Goal: Find specific page/section: Find specific page/section

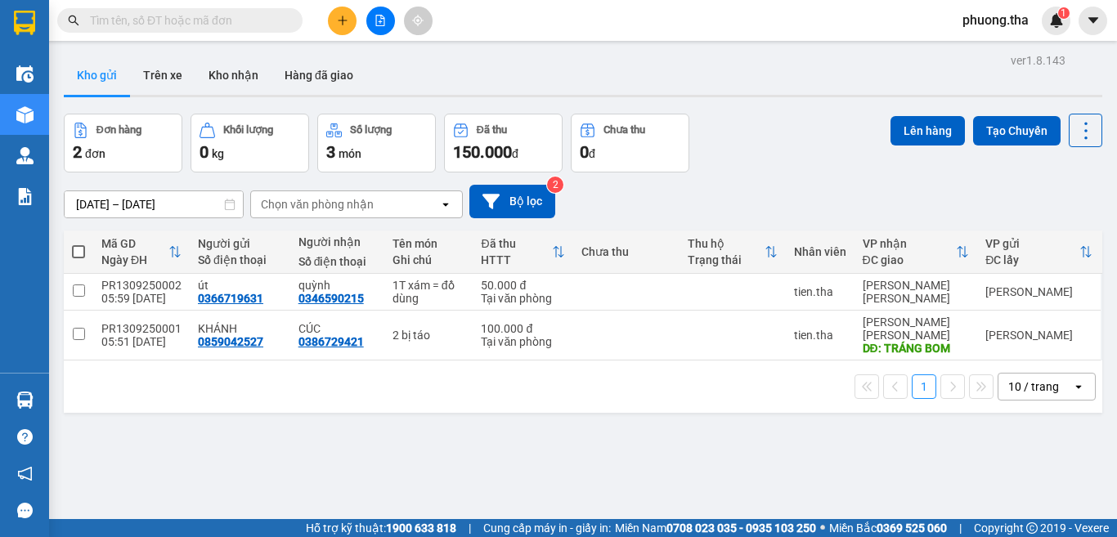
click at [186, 23] on input "text" at bounding box center [186, 20] width 193 height 18
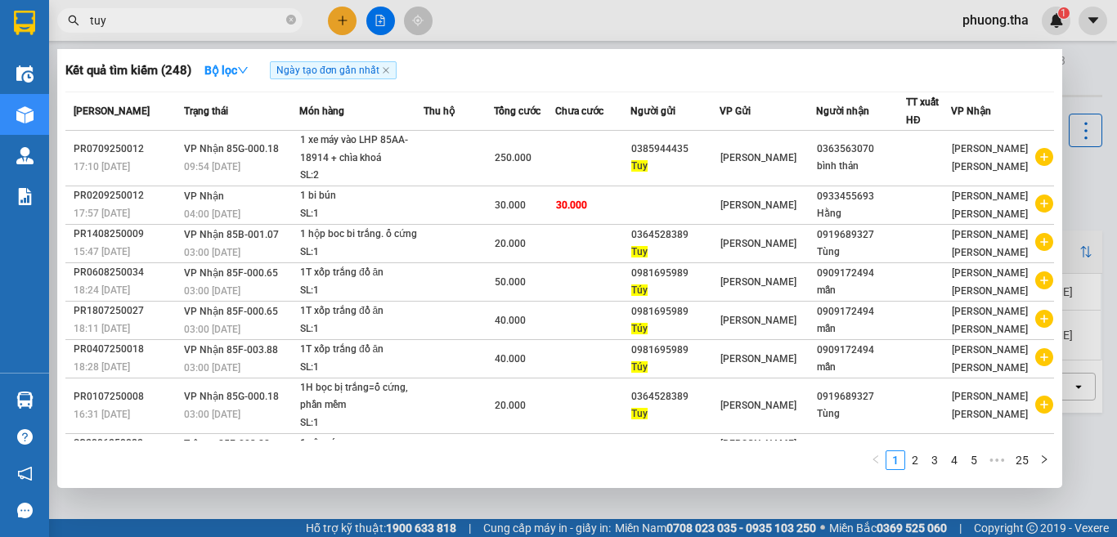
click at [119, 20] on input "tuy" at bounding box center [186, 20] width 193 height 18
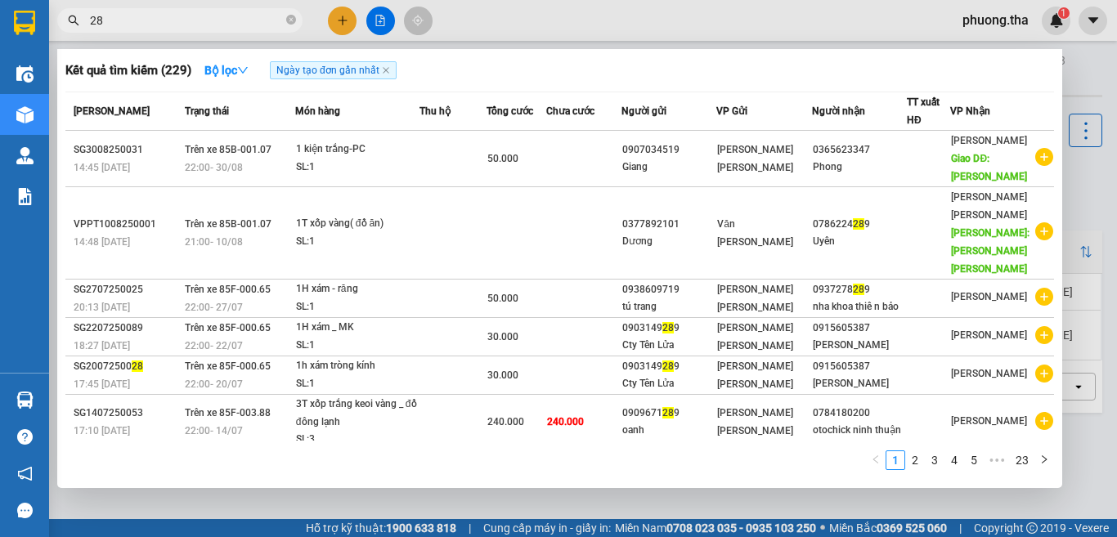
type input "2"
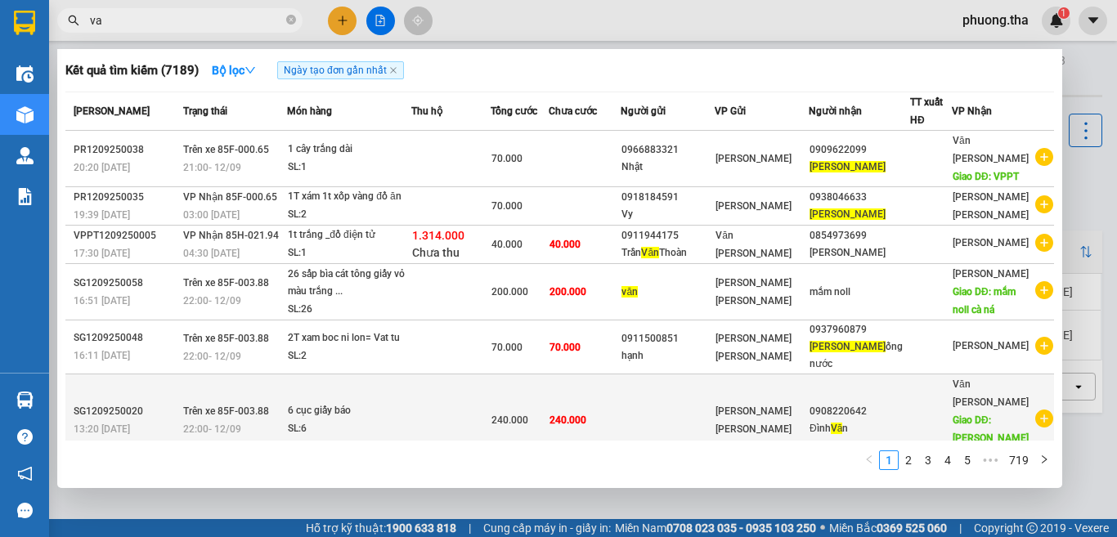
type input "v"
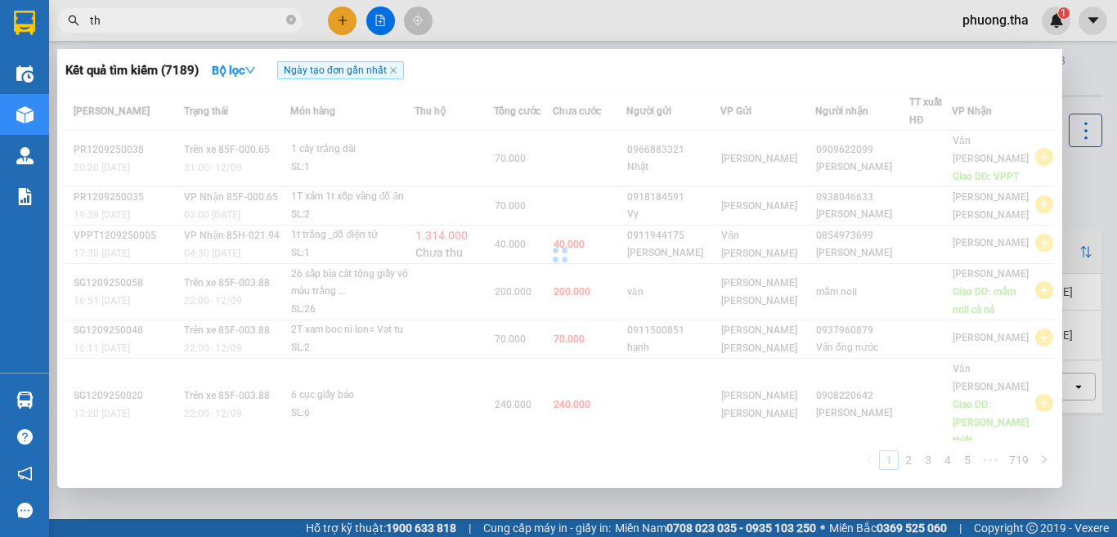
paste input "ạn"
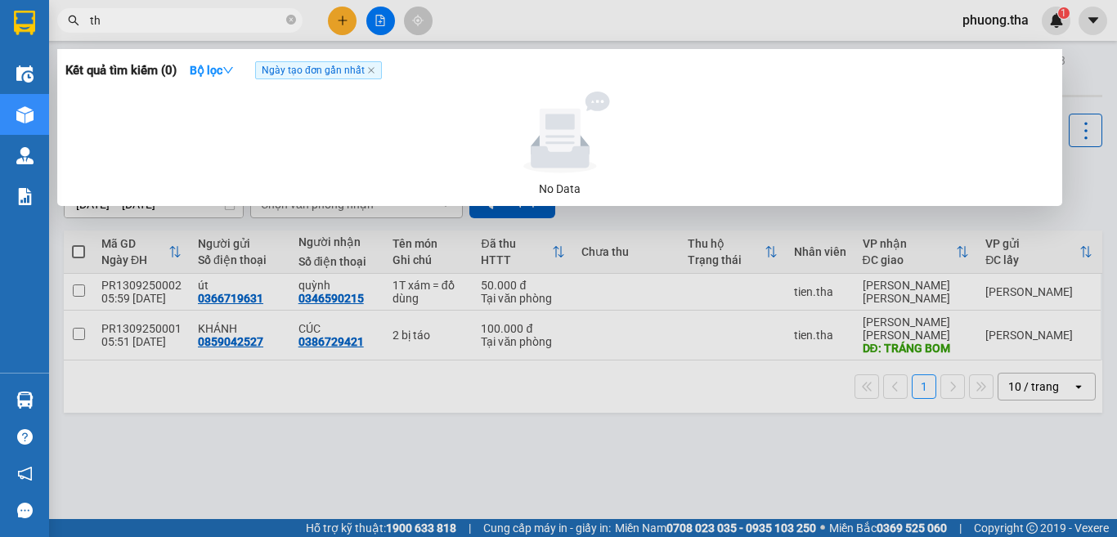
type input "t"
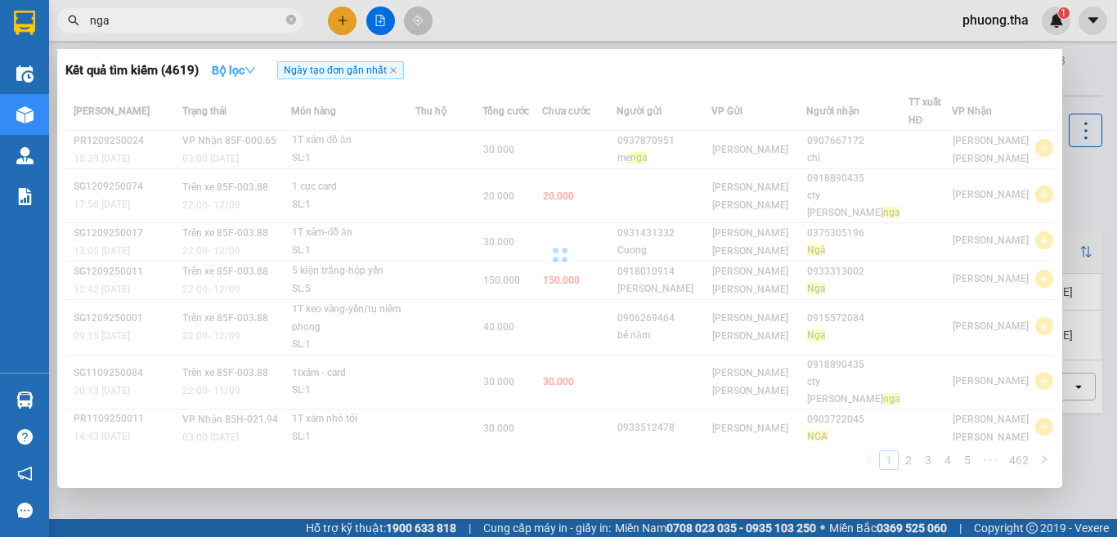
click at [228, 66] on strong "Bộ lọc" at bounding box center [234, 70] width 44 height 13
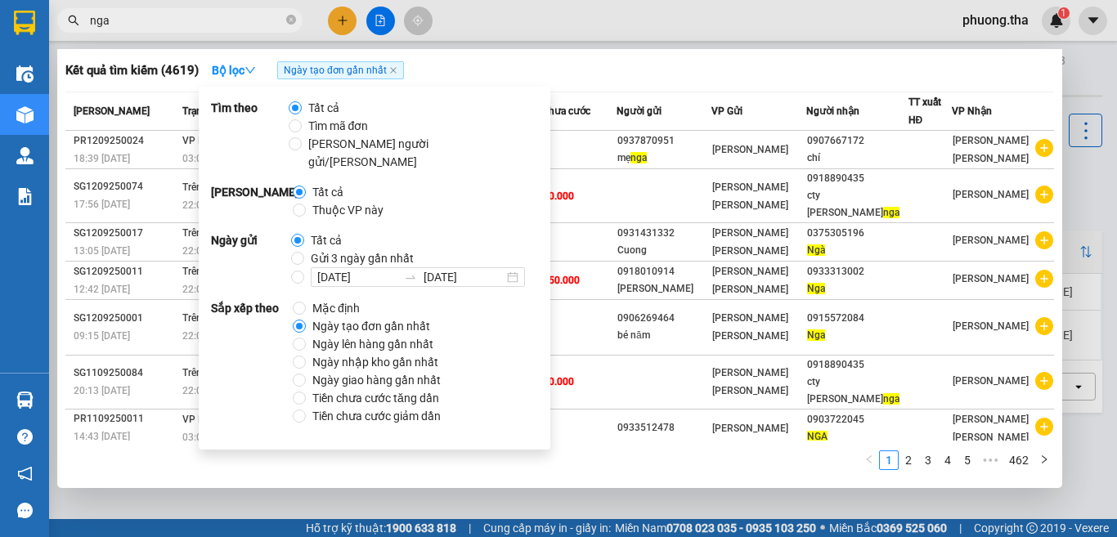
click at [387, 317] on span "Ngày tạo đơn gần nhất" at bounding box center [371, 326] width 131 height 18
click at [306, 320] on input "Ngày tạo đơn gần nhất" at bounding box center [299, 326] width 13 height 13
click at [629, 83] on div "Kết quả tìm kiếm ( 4619 ) Bộ lọc Ngày tạo đơn gần nhất" at bounding box center [559, 70] width 989 height 26
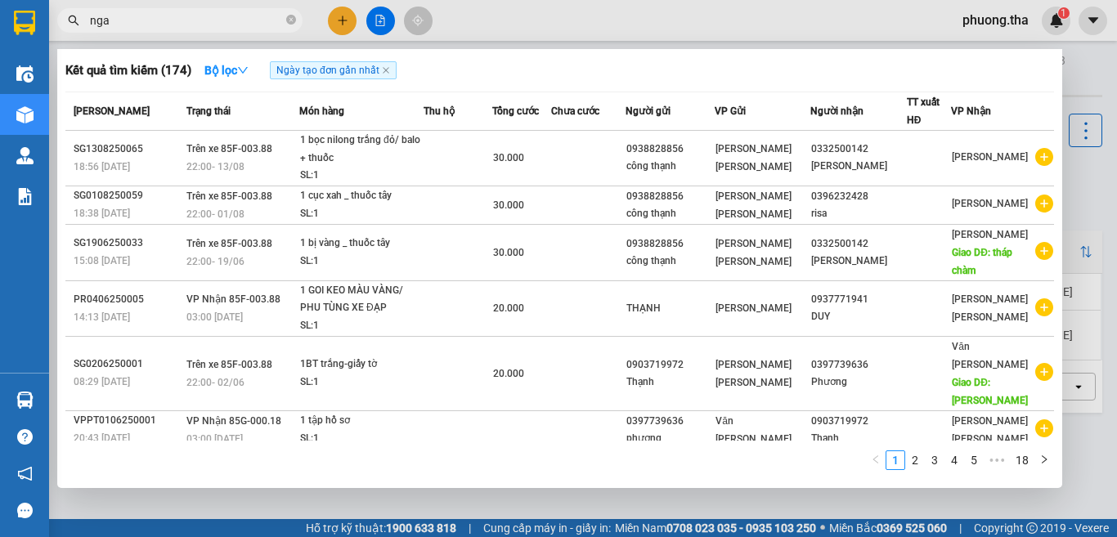
click at [231, 20] on input "nga" at bounding box center [186, 20] width 193 height 18
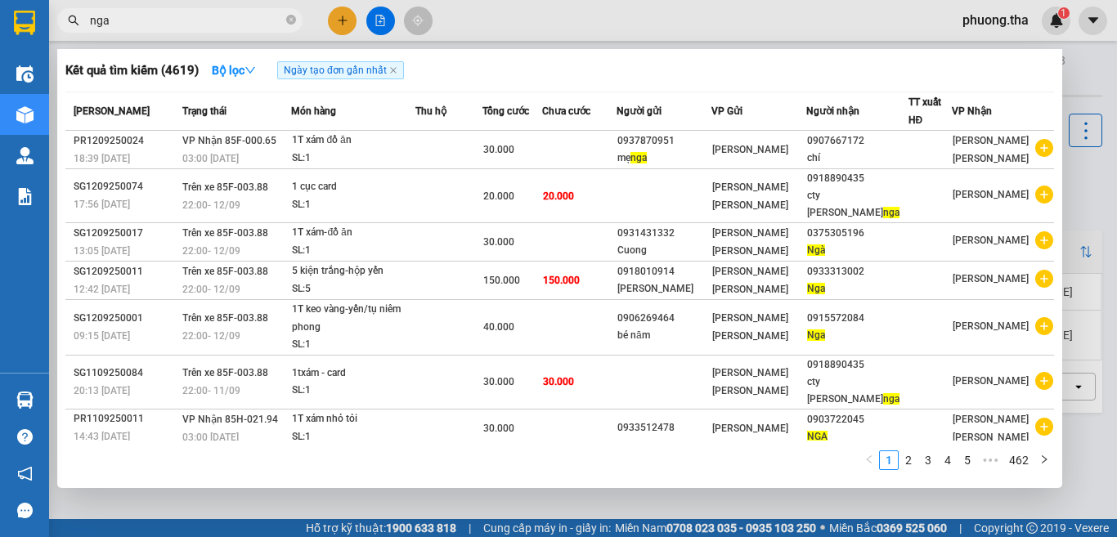
click at [207, 11] on input "nga" at bounding box center [186, 20] width 193 height 18
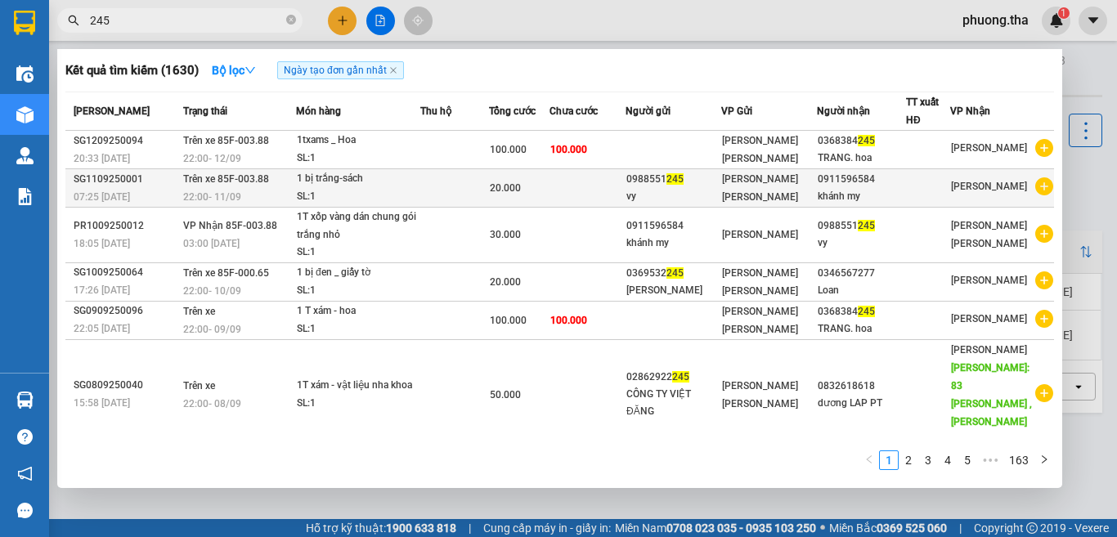
type input "245"
click at [290, 176] on td "Trên xe 85F-003.88 22:00 [DATE]" at bounding box center [237, 188] width 117 height 38
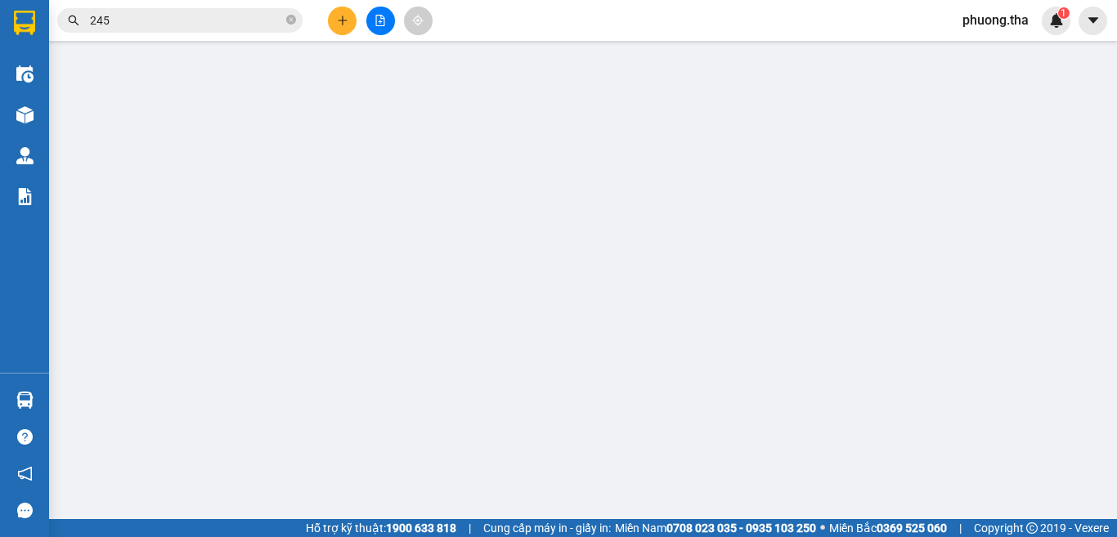
click at [290, 176] on input "Người gửi" at bounding box center [333, 165] width 158 height 26
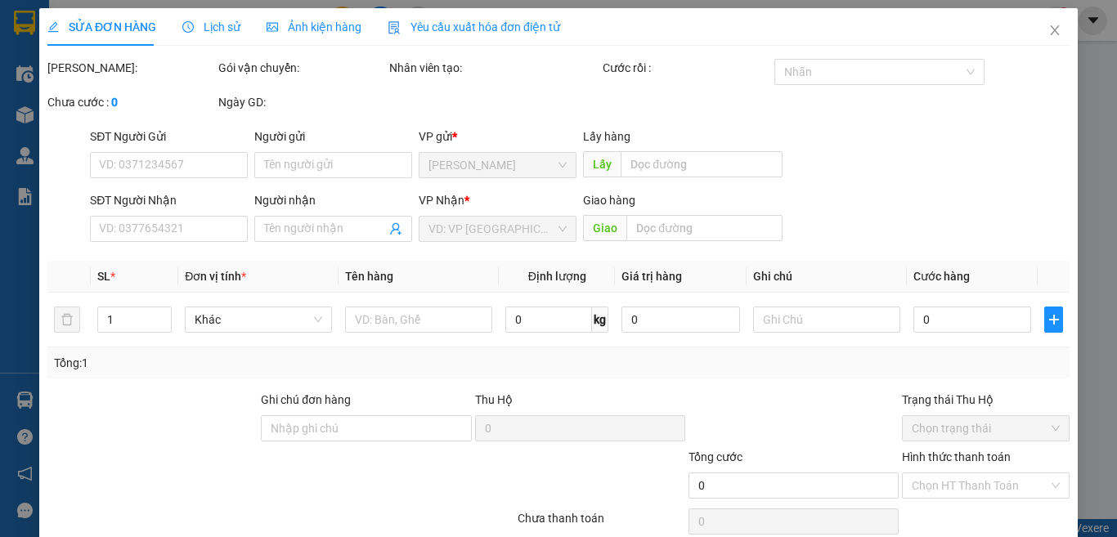
click at [290, 176] on div "SỬA ĐƠN HÀNG Lịch sử [PERSON_NAME] hàng Yêu cầu xuất [PERSON_NAME] điện tử Tota…" at bounding box center [558, 268] width 1117 height 537
click at [290, 176] on input "Người gửi" at bounding box center [333, 165] width 158 height 26
click at [290, 173] on input "Người gửi" at bounding box center [333, 165] width 158 height 26
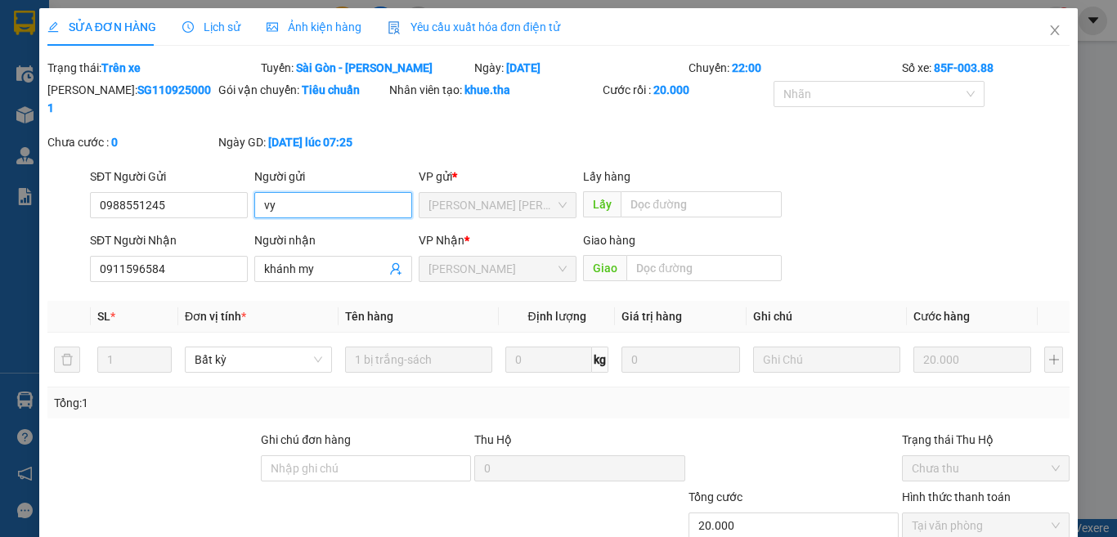
type input "0988551245"
type input "vy"
type input "0911596584"
type input "khánh my"
type input "20.000"
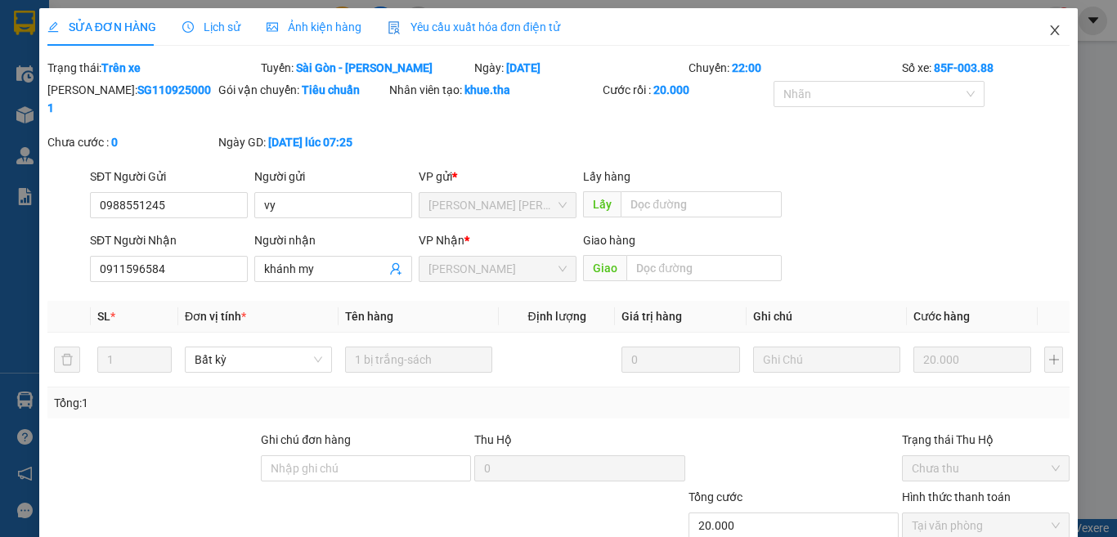
click at [1051, 29] on icon "close" at bounding box center [1055, 30] width 9 height 10
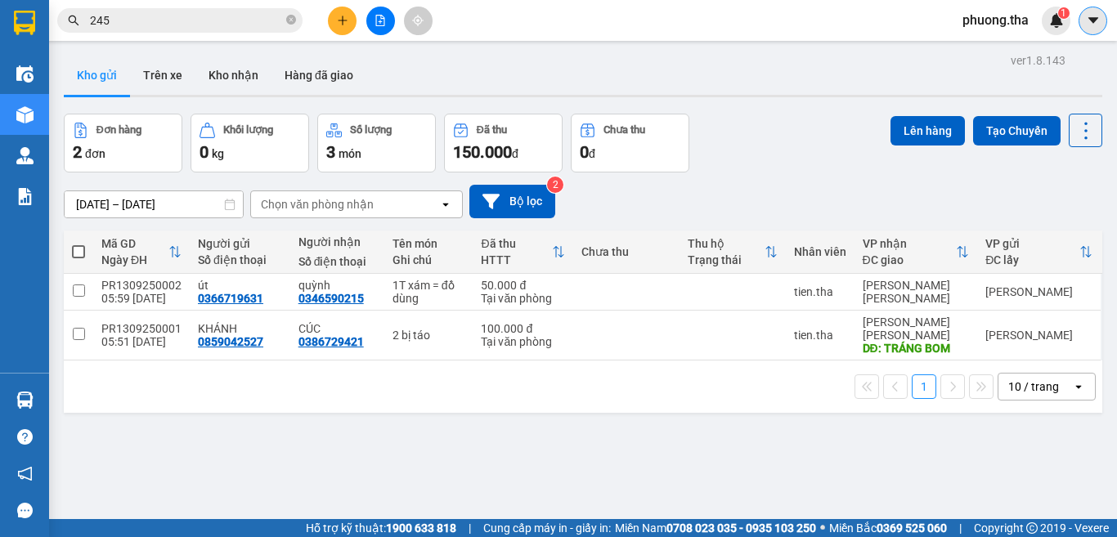
click at [1090, 29] on button at bounding box center [1093, 21] width 29 height 29
click at [1000, 23] on span "phuong.tha" at bounding box center [996, 20] width 92 height 20
click at [1000, 52] on span "Đăng xuất" at bounding box center [1007, 51] width 69 height 18
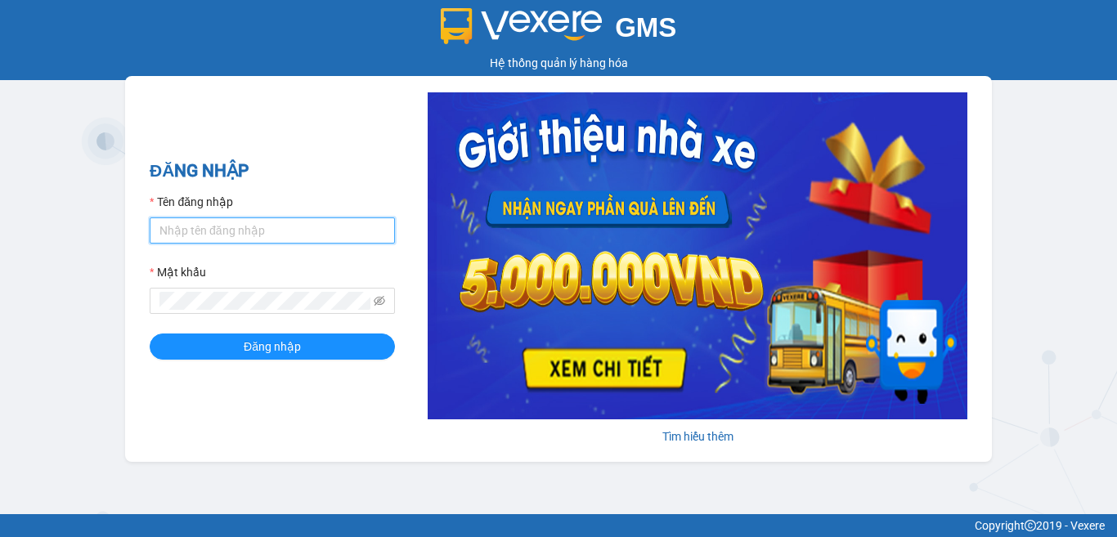
click at [238, 224] on input "Tên đăng nhập" at bounding box center [272, 231] width 245 height 26
type input "cong.tha"
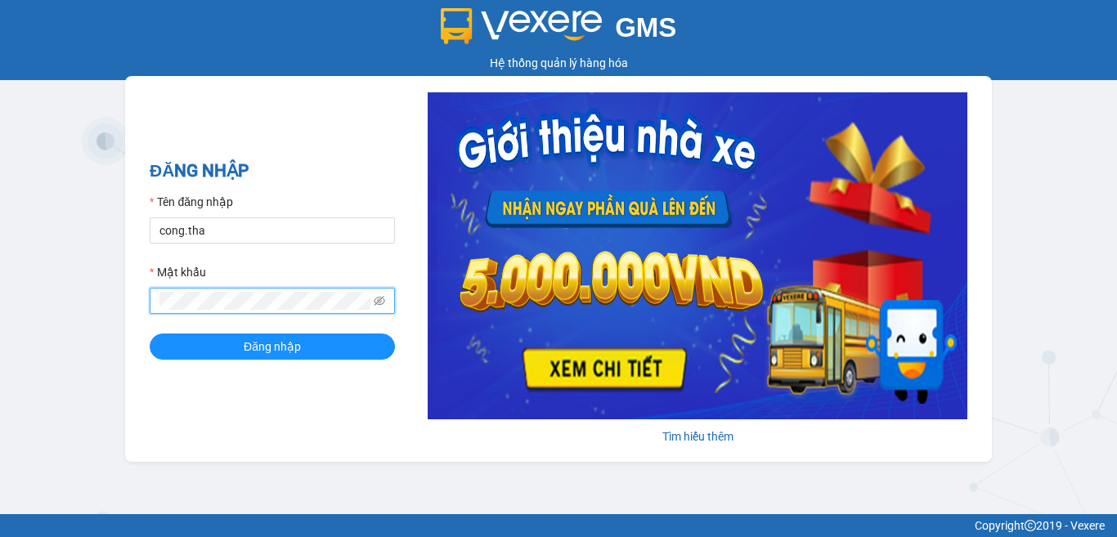
click at [372, 304] on span at bounding box center [272, 301] width 245 height 26
click at [382, 299] on icon "eye-invisible" at bounding box center [379, 300] width 11 height 11
click at [304, 345] on button "Đăng nhập" at bounding box center [272, 347] width 245 height 26
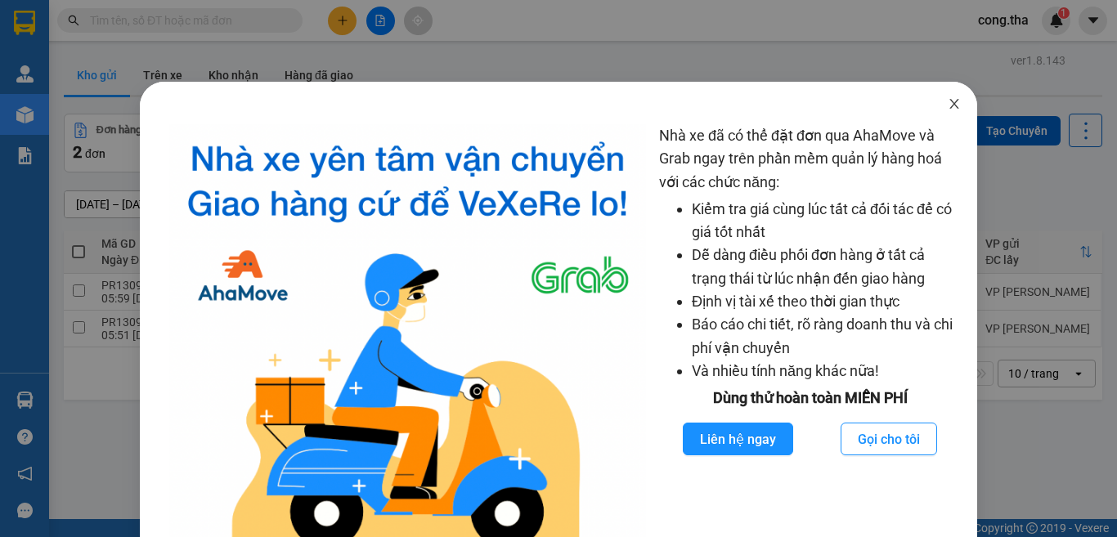
click at [948, 103] on icon "close" at bounding box center [954, 103] width 13 height 13
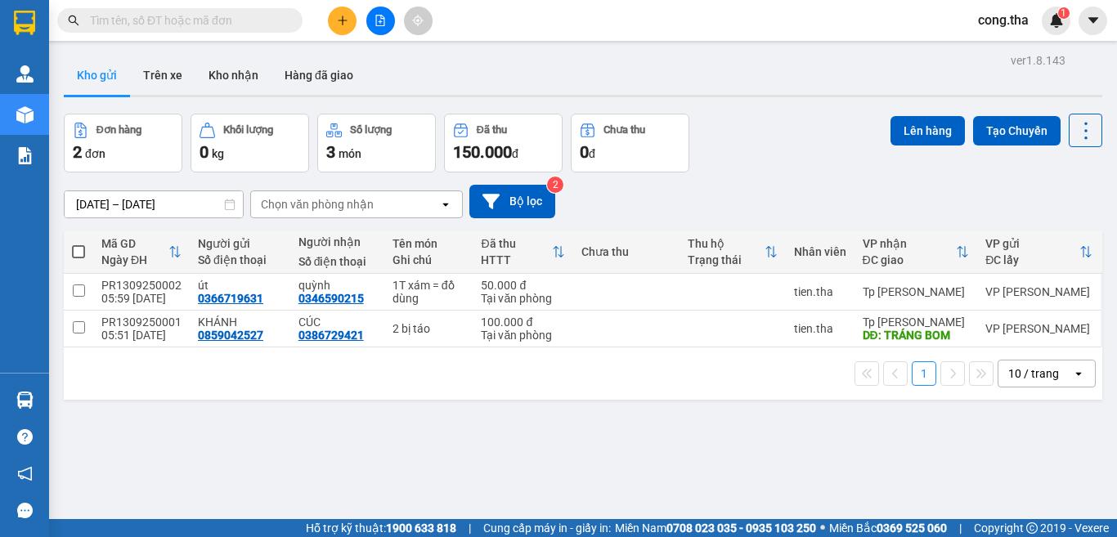
click at [216, 16] on input "text" at bounding box center [186, 20] width 193 height 18
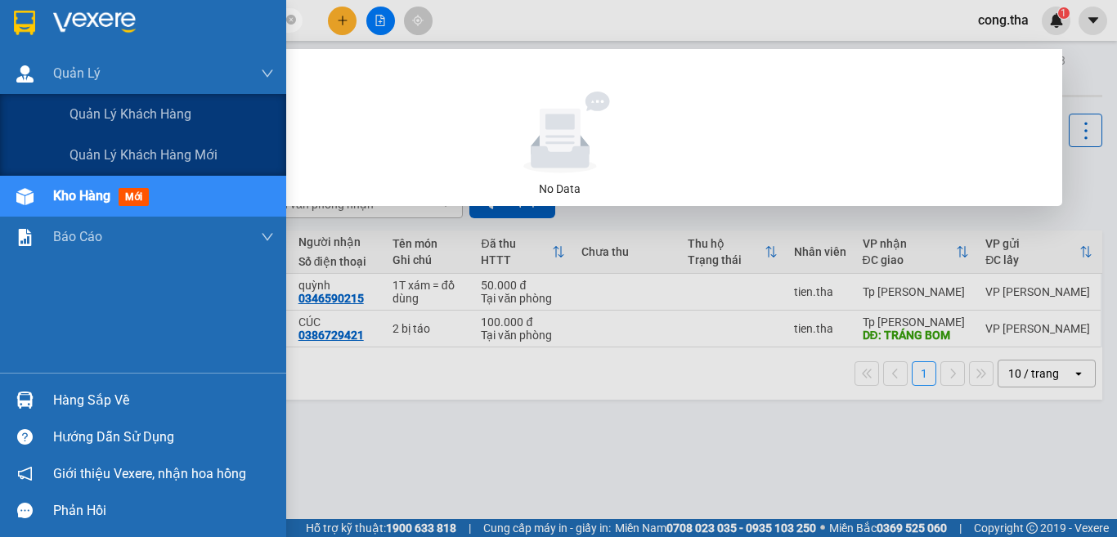
drag, startPoint x: 197, startPoint y: 17, endPoint x: 1116, endPoint y: 483, distance: 1030.3
click at [236, 137] on section "Kết quả tìm kiếm ( 0 ) Bộ lọc No Data MHAA2 cong.tha 1 Quản [PERSON_NAME] lý kh…" at bounding box center [558, 268] width 1117 height 537
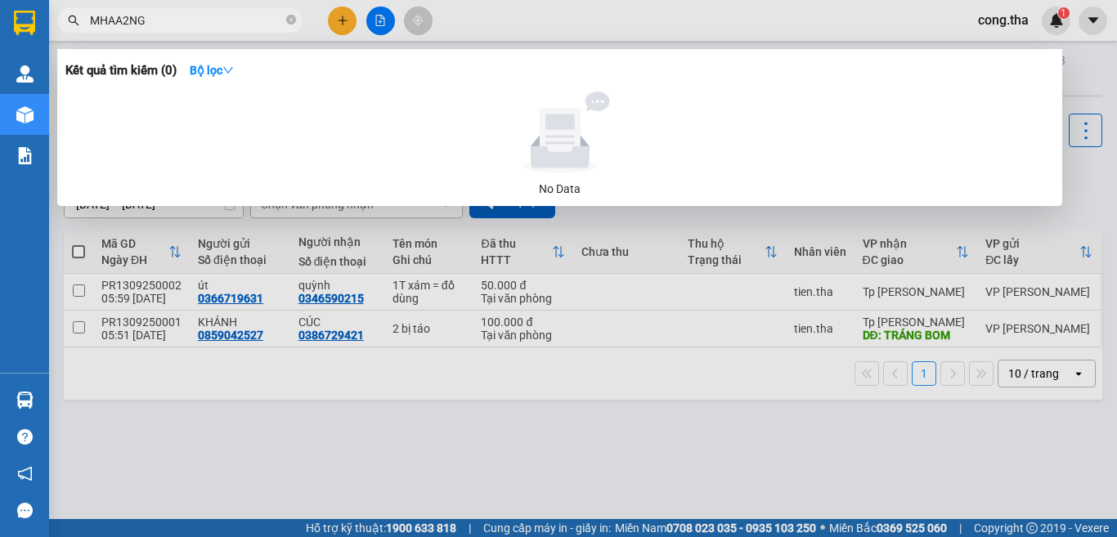
paste input "À"
type input "M"
paste input "À"
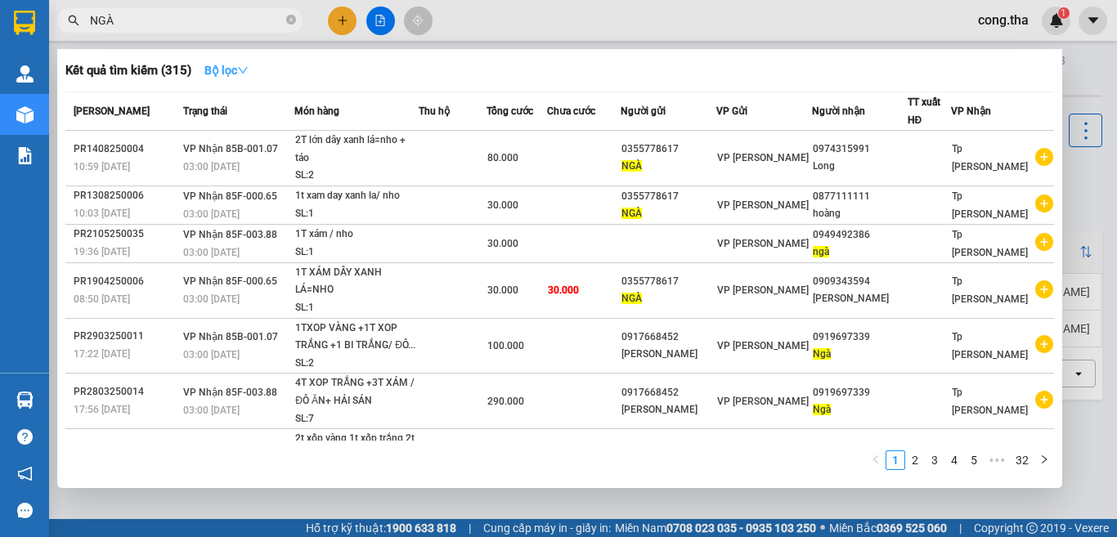
type input "NGÀ"
click at [245, 69] on icon "down" at bounding box center [243, 70] width 10 height 7
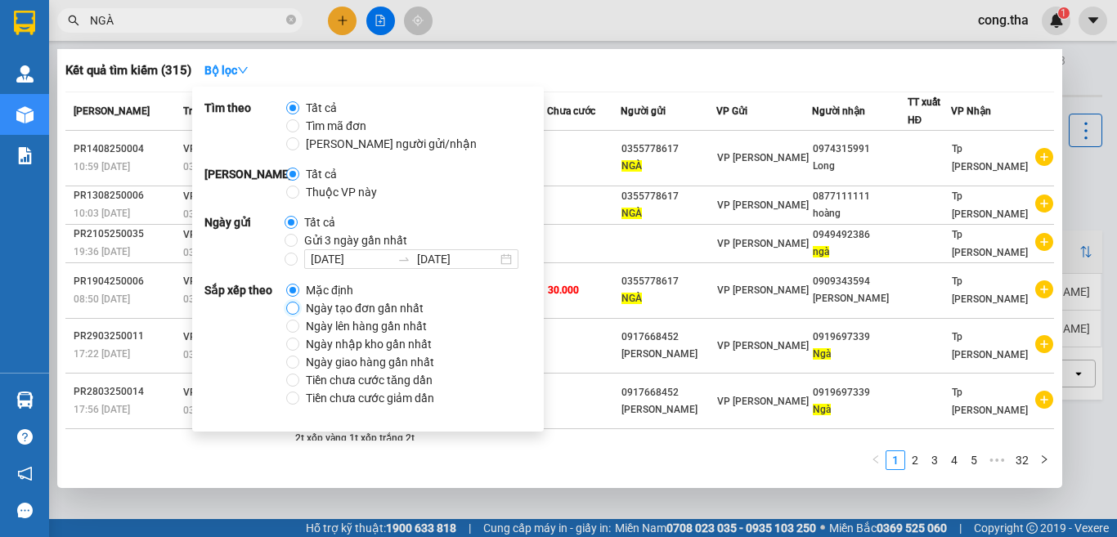
click at [297, 311] on input "Ngày tạo đơn gần nhất" at bounding box center [292, 308] width 13 height 13
radio input "true"
radio input "false"
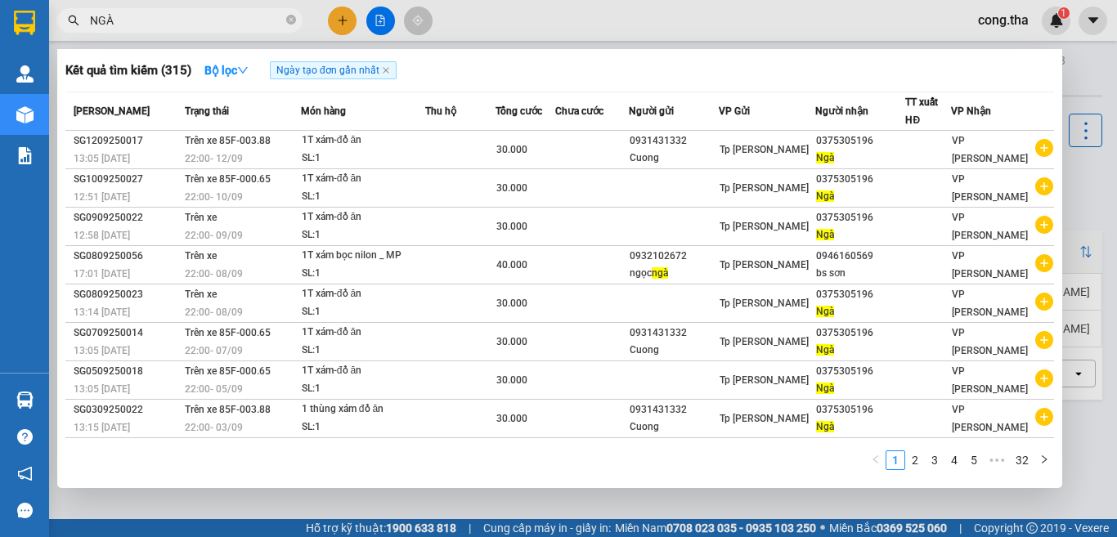
click at [159, 16] on input "NGÀ" at bounding box center [186, 20] width 193 height 18
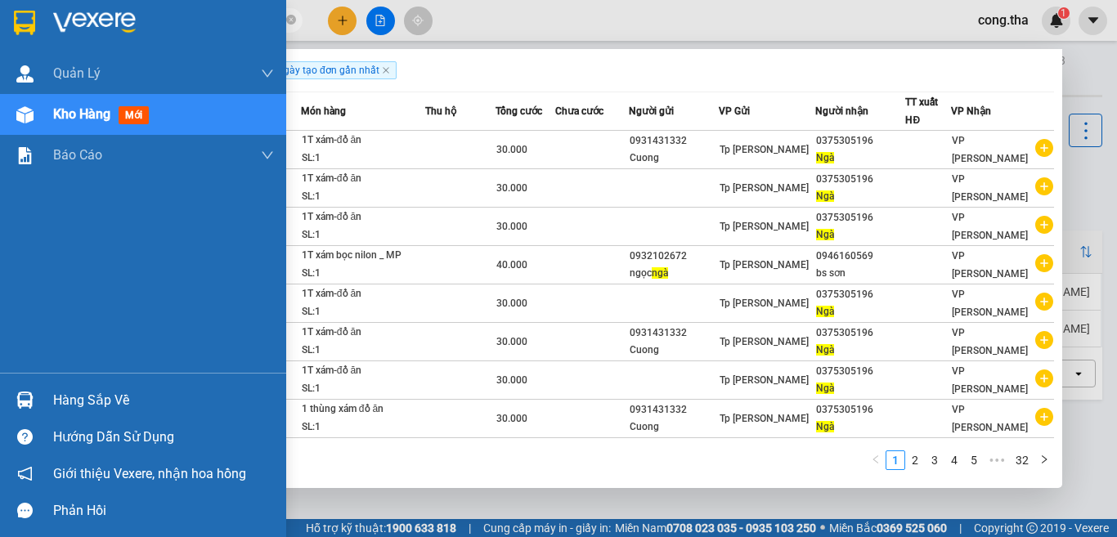
drag, startPoint x: 132, startPoint y: 18, endPoint x: 1116, endPoint y: 469, distance: 1082.2
click at [28, 56] on section "Kết quả tìm kiếm ( 315 ) Bộ lọc Ngày tạo đơn gần nhất Mã ĐH Trạng thái Món hàng…" at bounding box center [558, 268] width 1117 height 537
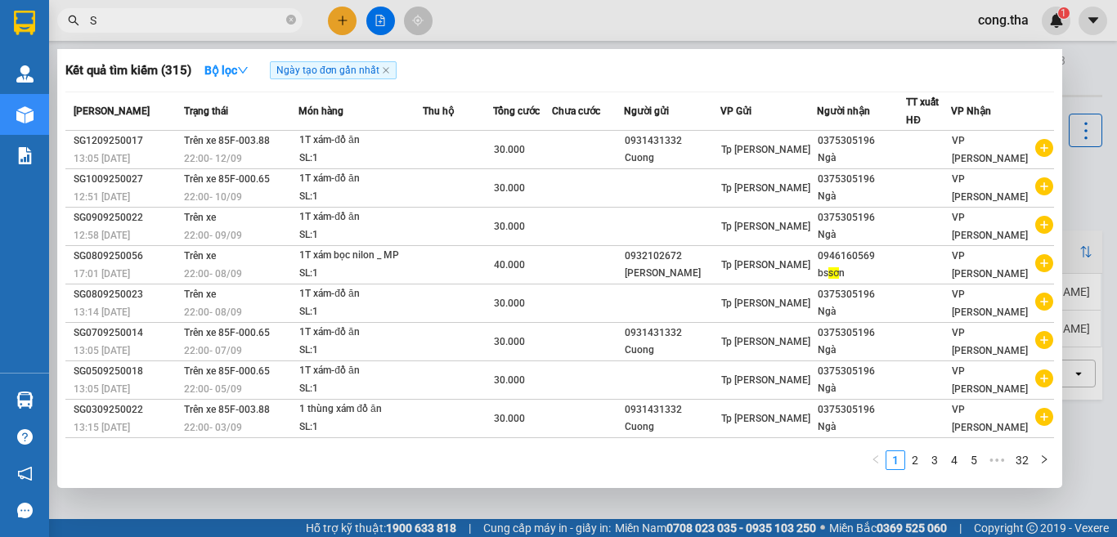
paste input "Ơ"
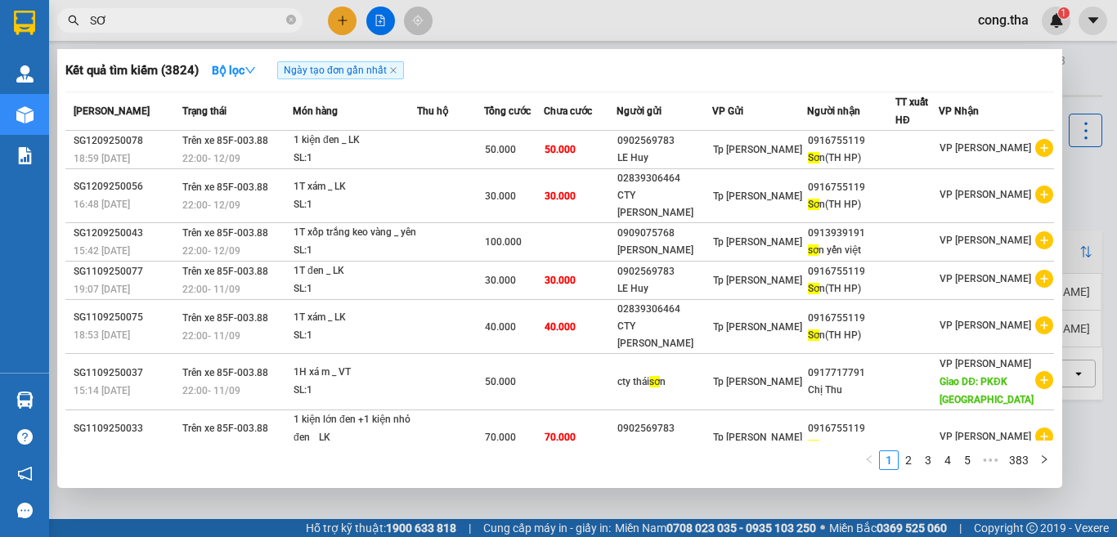
type input "S"
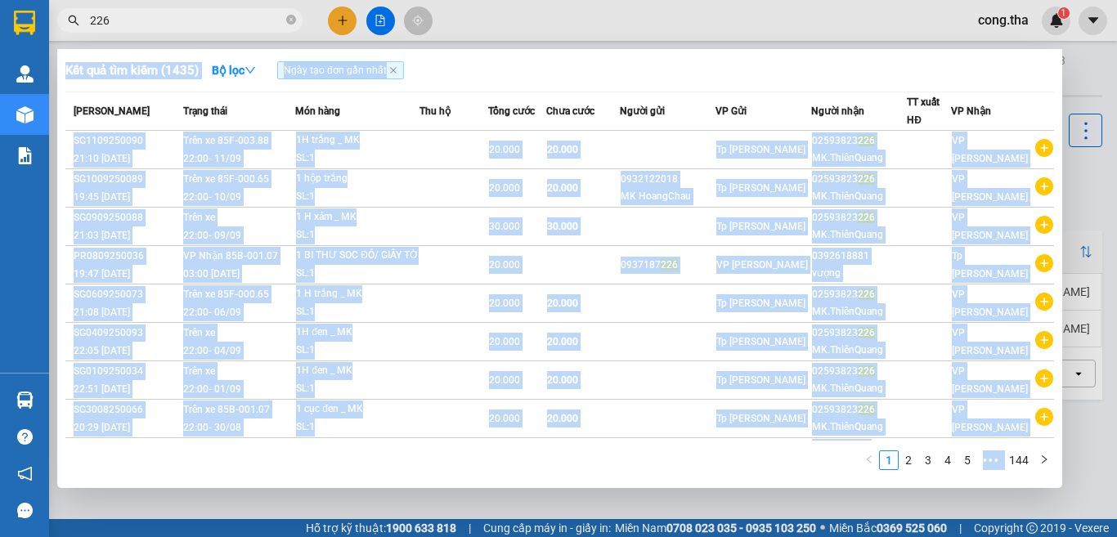
drag, startPoint x: 146, startPoint y: 10, endPoint x: 64, endPoint y: 38, distance: 87.2
click at [64, 35] on div "Kết quả tìm kiếm ( 1435 ) Bộ lọc Ngày tạo đơn gần nhất Mã ĐH Trạng thái Món hàn…" at bounding box center [159, 21] width 319 height 29
click at [203, 7] on div at bounding box center [558, 268] width 1117 height 537
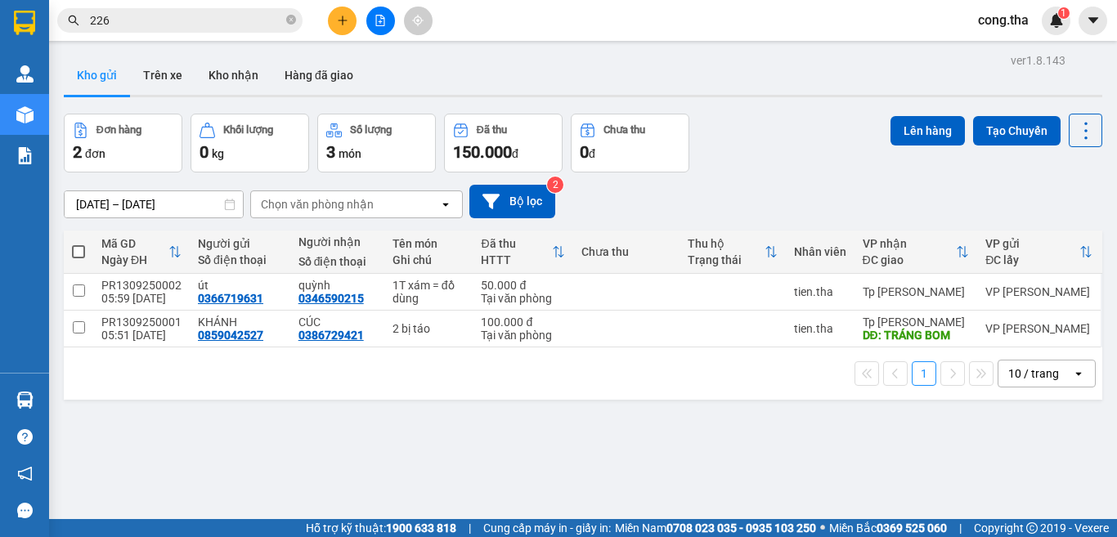
click at [164, 29] on span "226" at bounding box center [179, 20] width 245 height 25
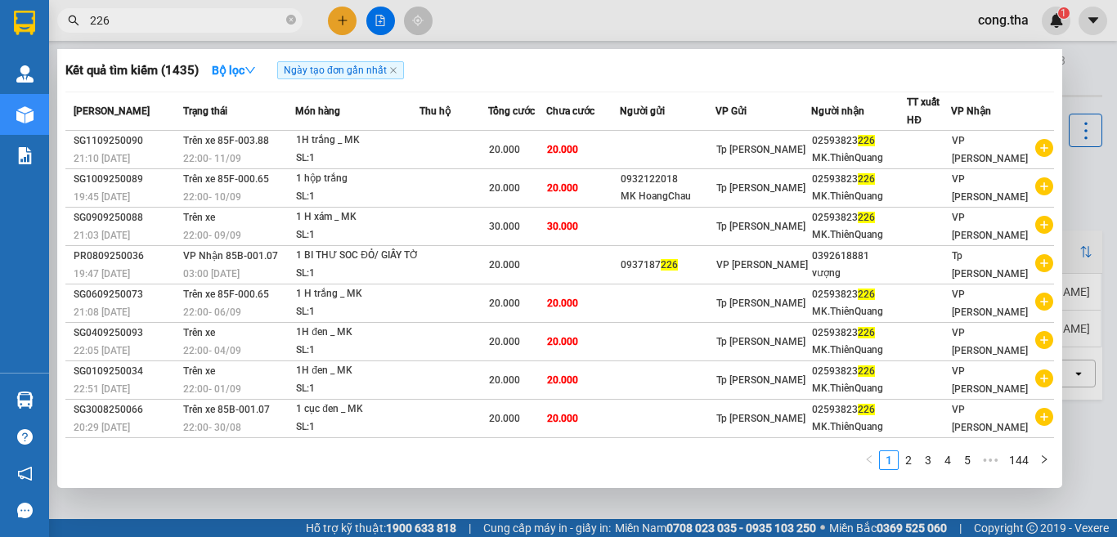
click at [159, 19] on input "226" at bounding box center [186, 20] width 193 height 18
type input "2"
type input "333"
click at [290, 20] on icon "close-circle" at bounding box center [291, 20] width 10 height 10
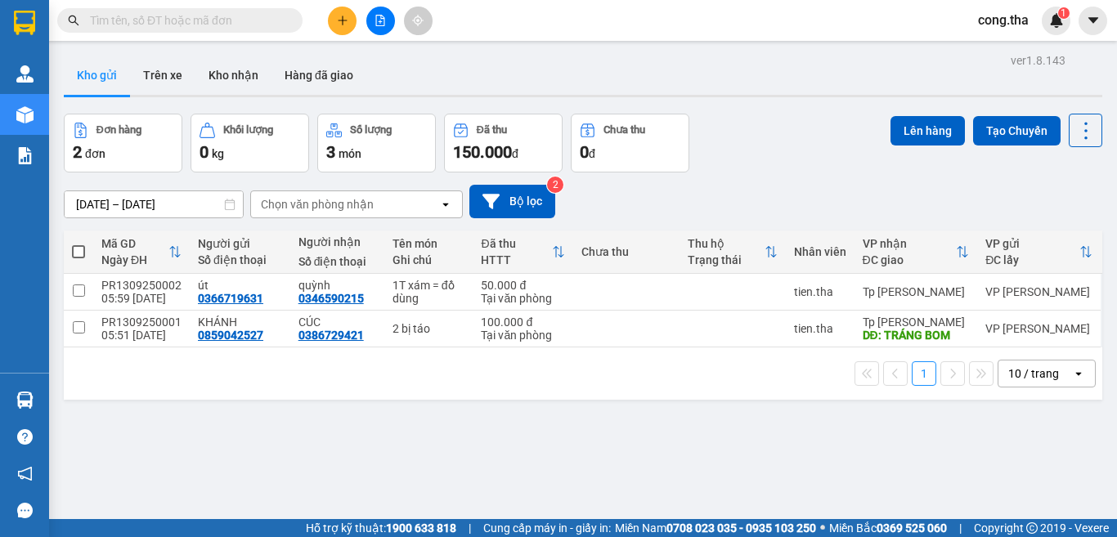
click at [150, 26] on input "text" at bounding box center [186, 20] width 193 height 18
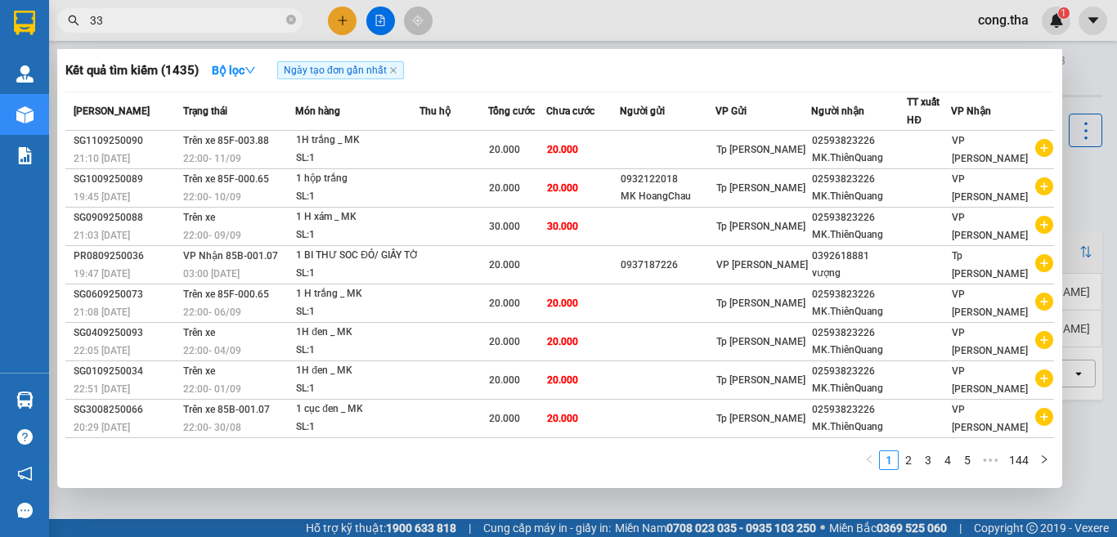
type input "3"
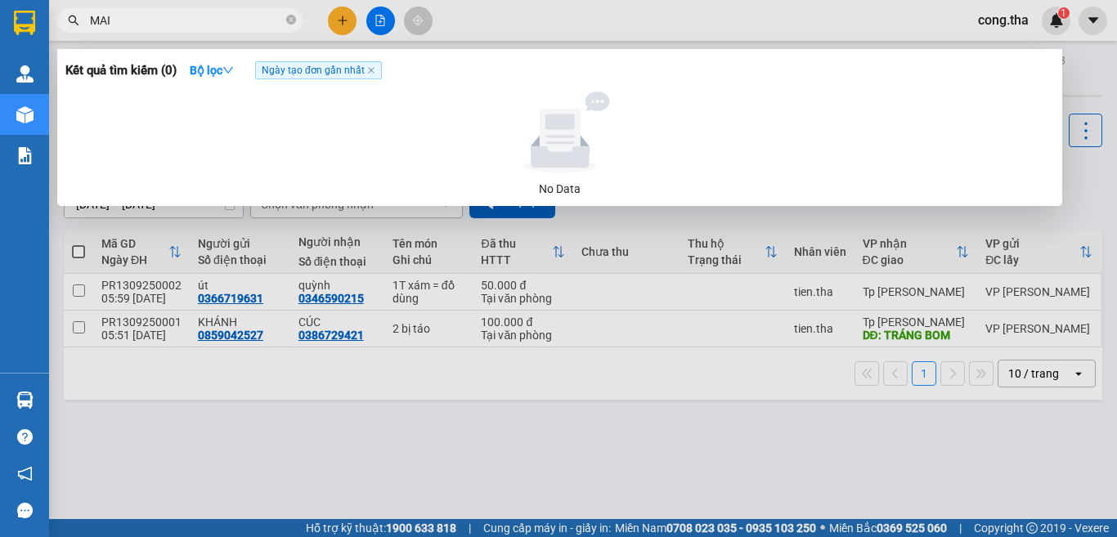
type input "MAI"
click at [131, 20] on input "MAI" at bounding box center [186, 20] width 193 height 18
click at [290, 24] on icon "close-circle" at bounding box center [291, 20] width 10 height 10
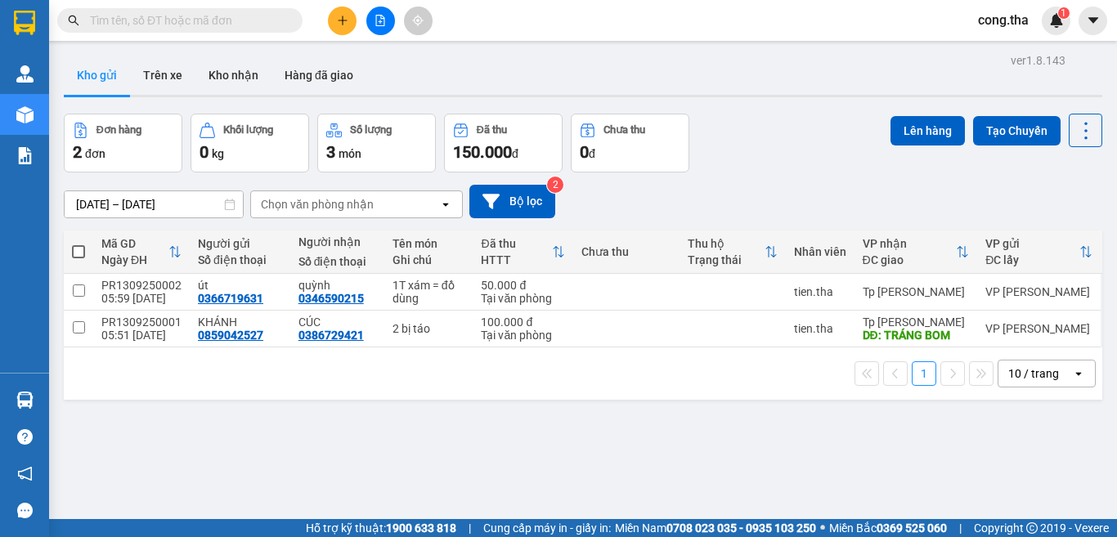
click at [183, 24] on input "text" at bounding box center [186, 20] width 193 height 18
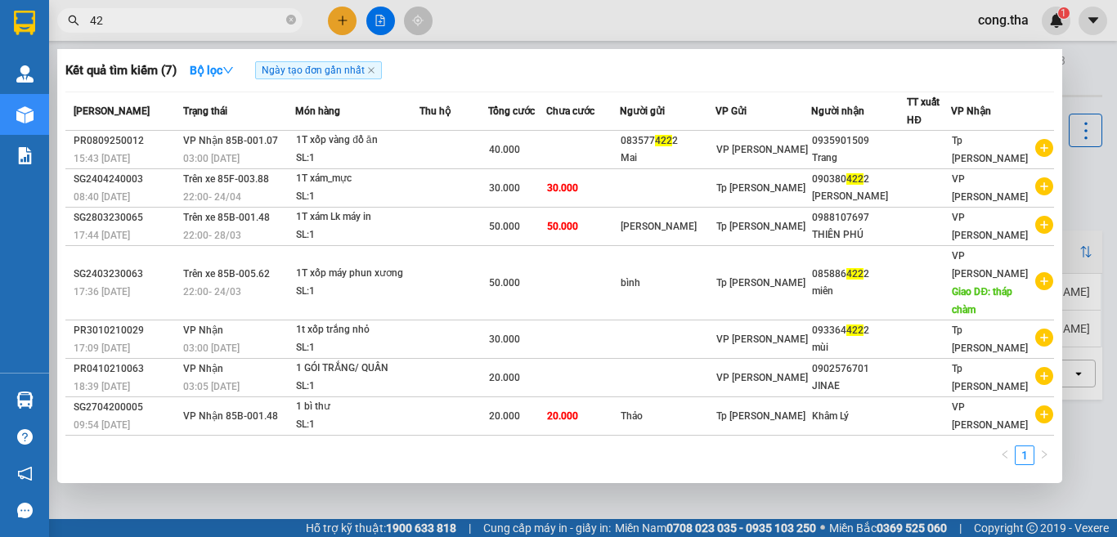
type input "4"
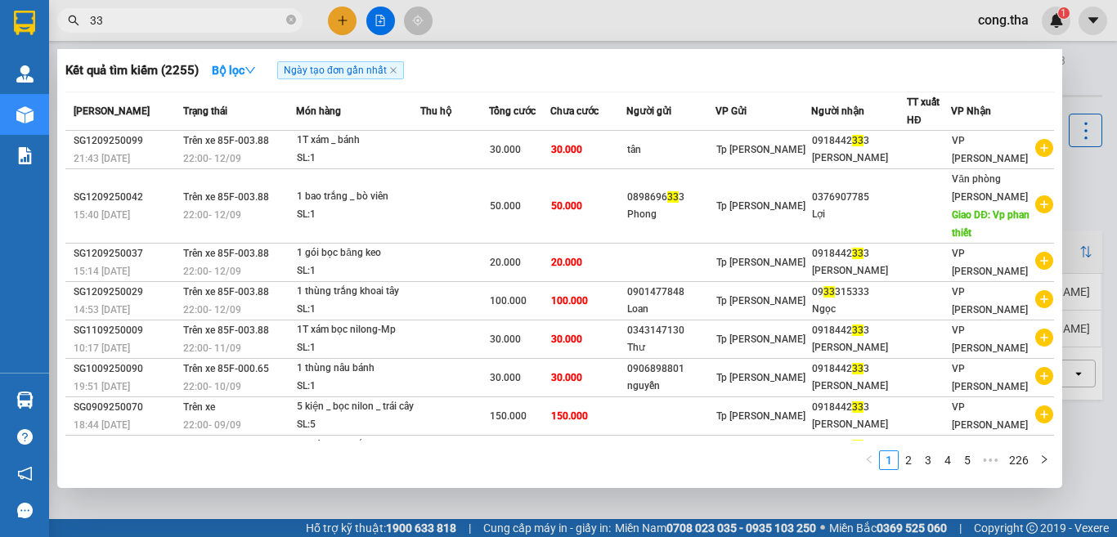
type input "3"
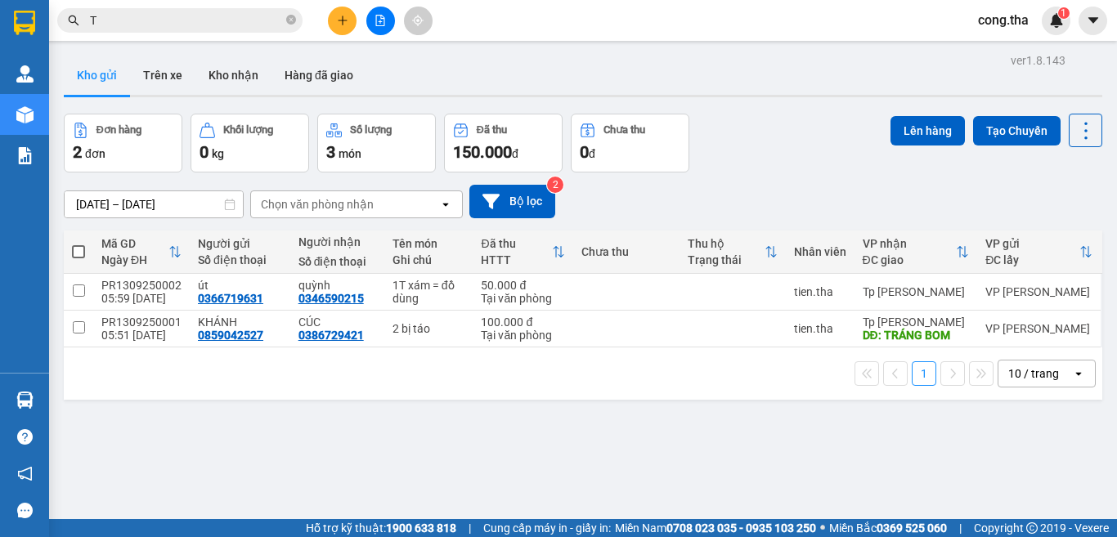
paste input "Â"
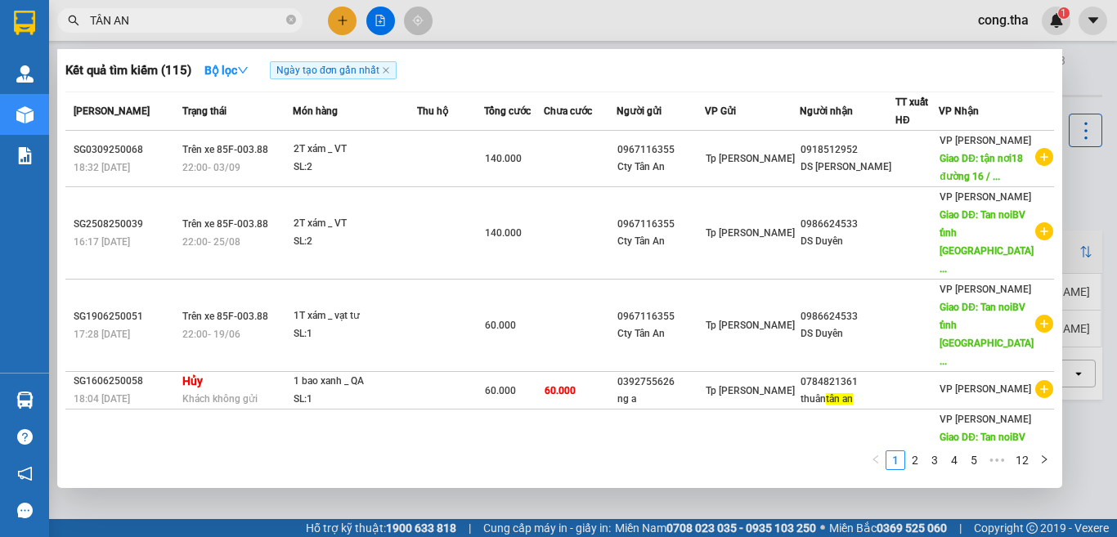
type input "TÂN AN"
